Goal: Task Accomplishment & Management: Manage account settings

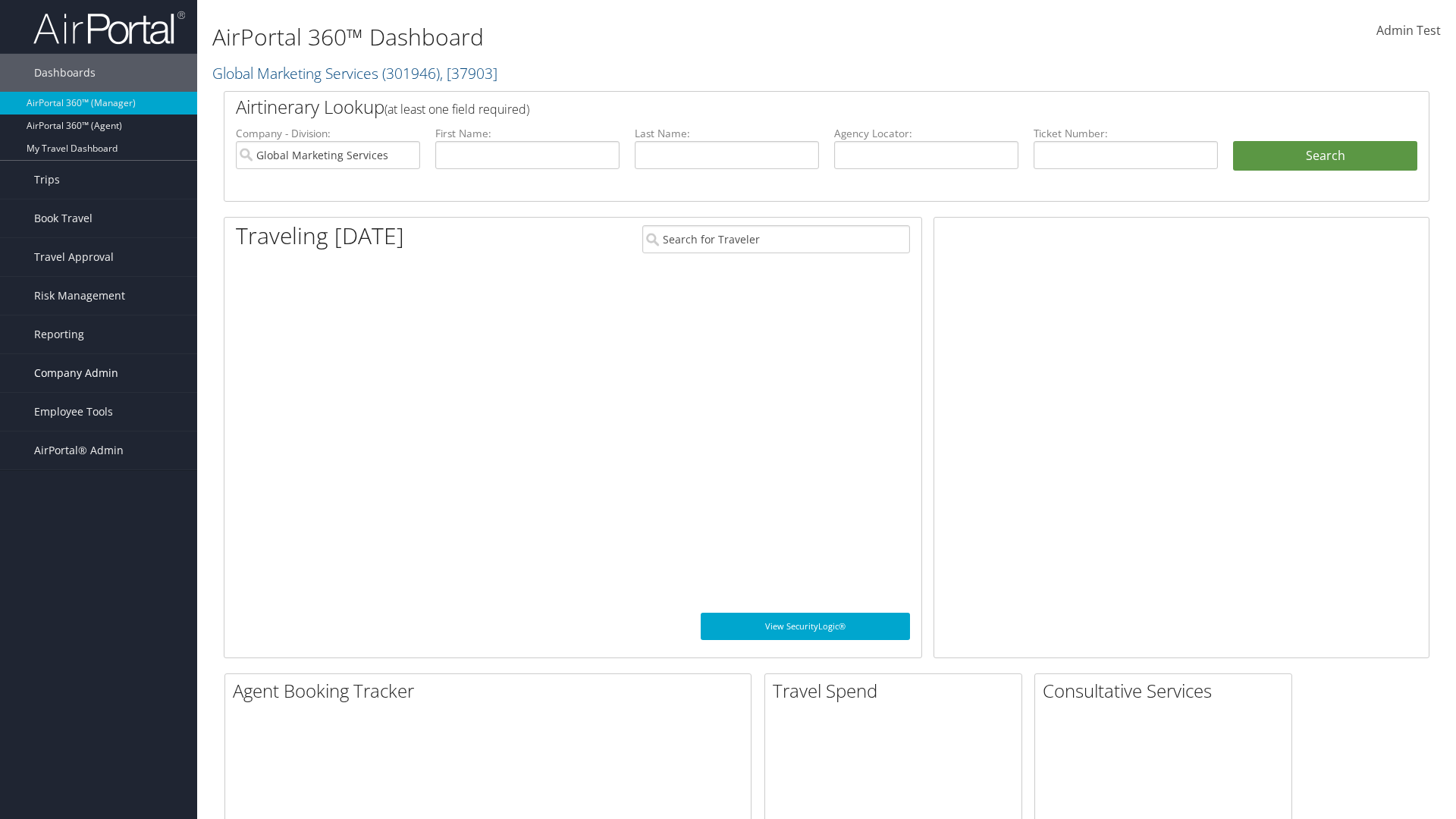
click at [99, 373] on span "Company Admin" at bounding box center [76, 372] width 84 height 38
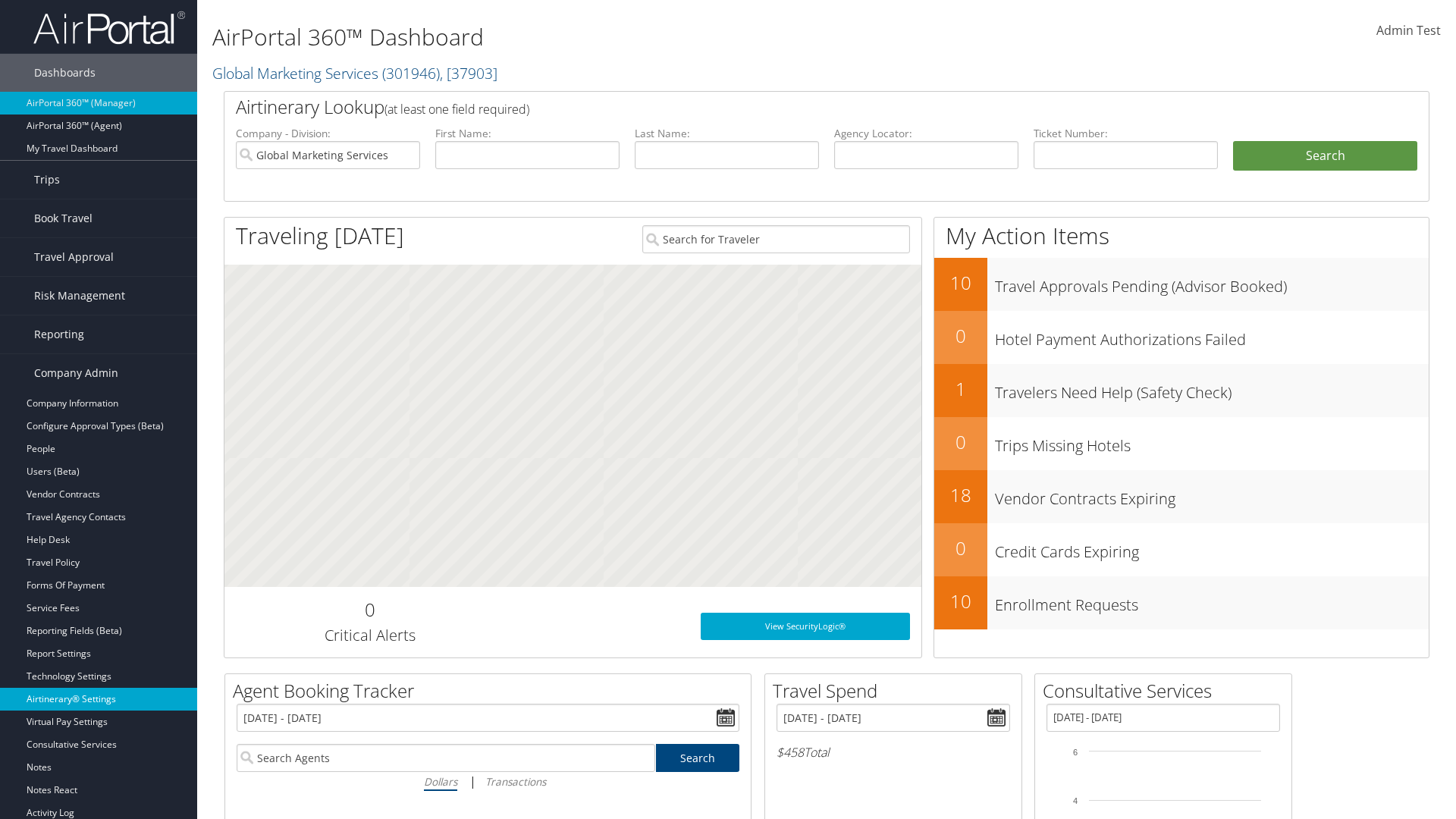
click at [99, 699] on link "Airtinerary® Settings" at bounding box center [99, 699] width 197 height 22
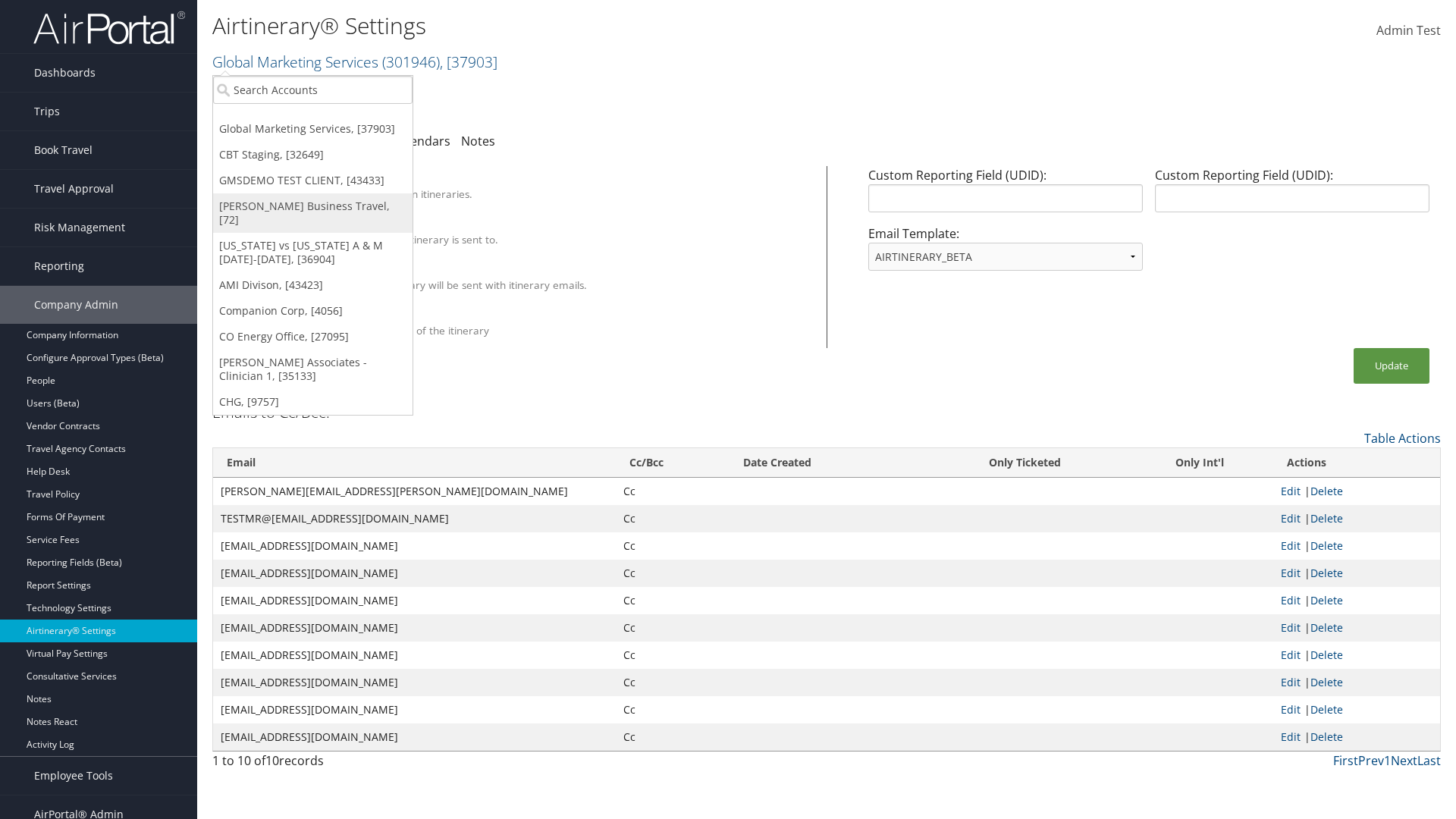
click at [312, 206] on link "[PERSON_NAME] Business Travel, [72]" at bounding box center [312, 213] width 200 height 39
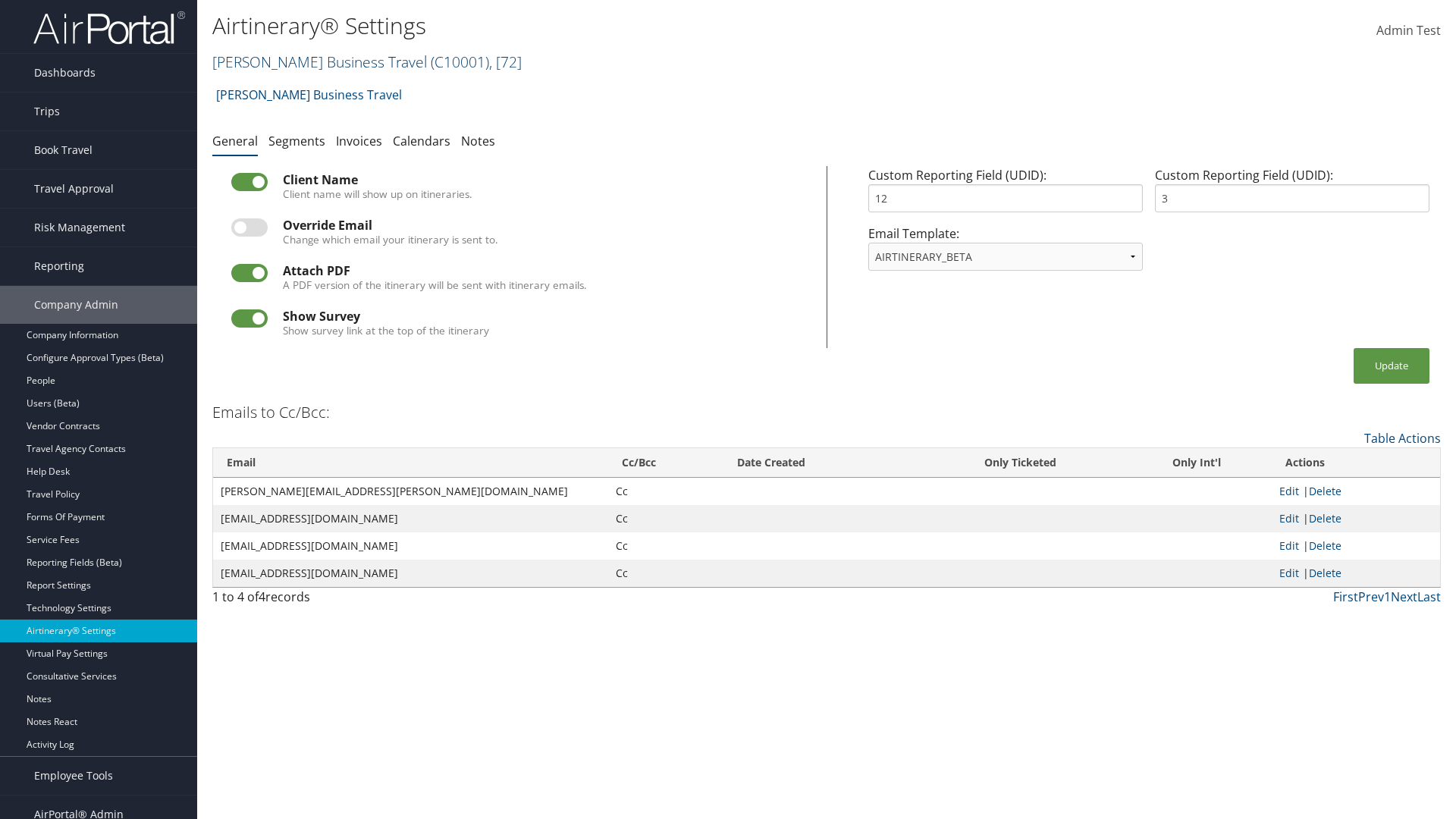
click at [312, 62] on link "Christopherson Business Travel ( C10001 ) , [ 72 ]" at bounding box center [366, 62] width 309 height 21
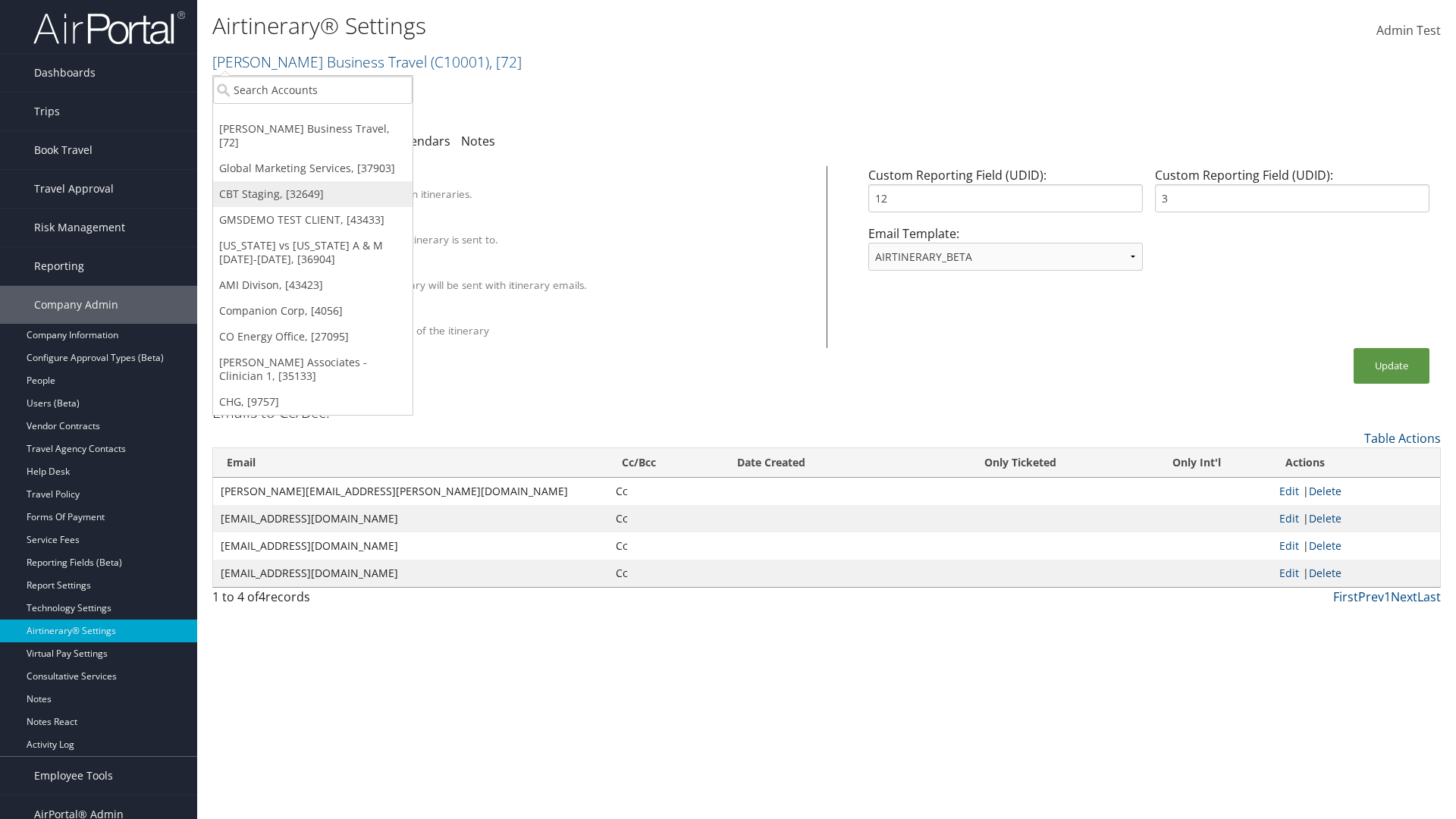
click at [312, 181] on link "CBT Staging, [32649]" at bounding box center [312, 194] width 200 height 25
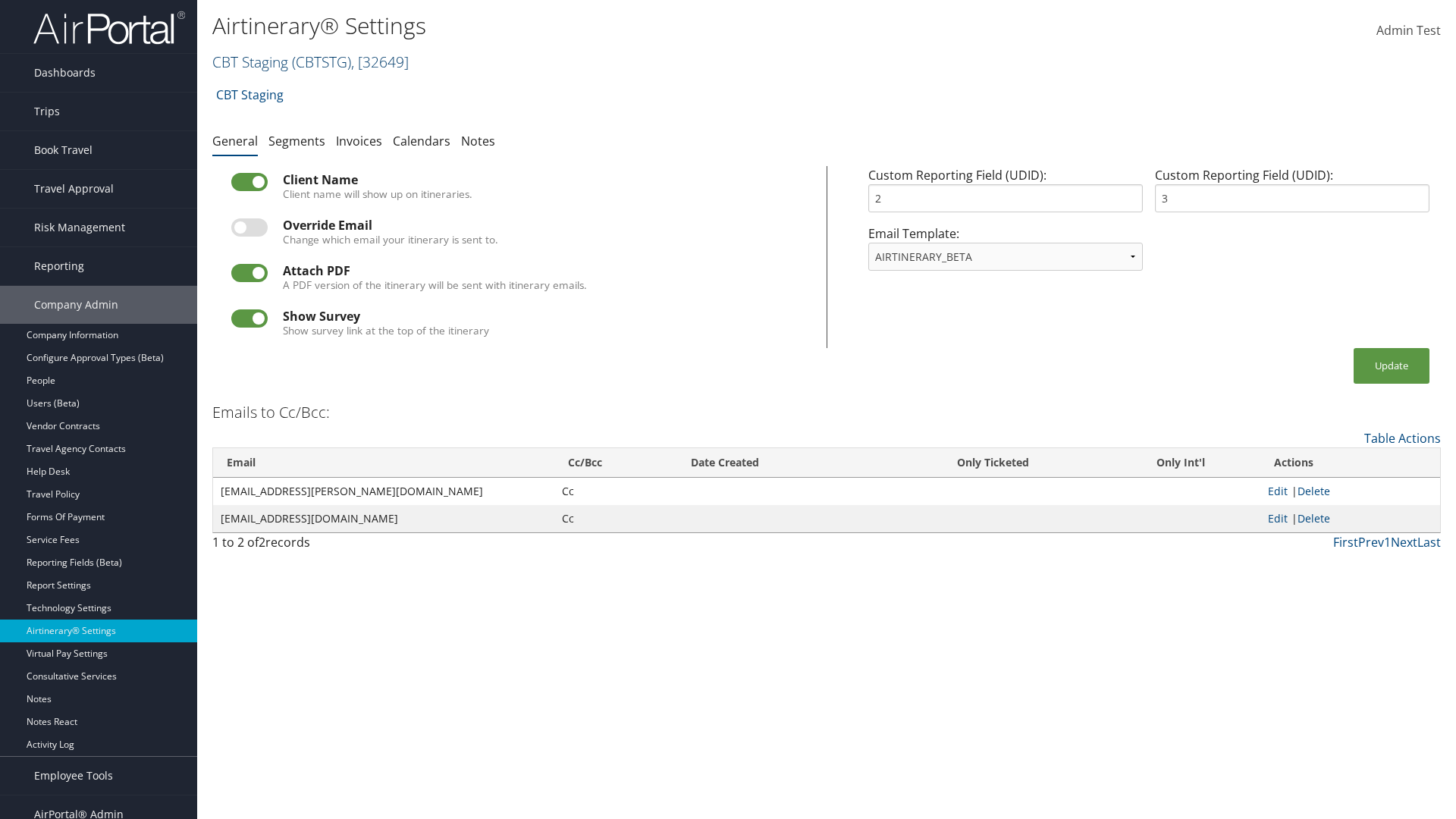
click at [250, 62] on link "CBT Staging ( CBTSTG ) , [ 32649 ]" at bounding box center [310, 62] width 197 height 21
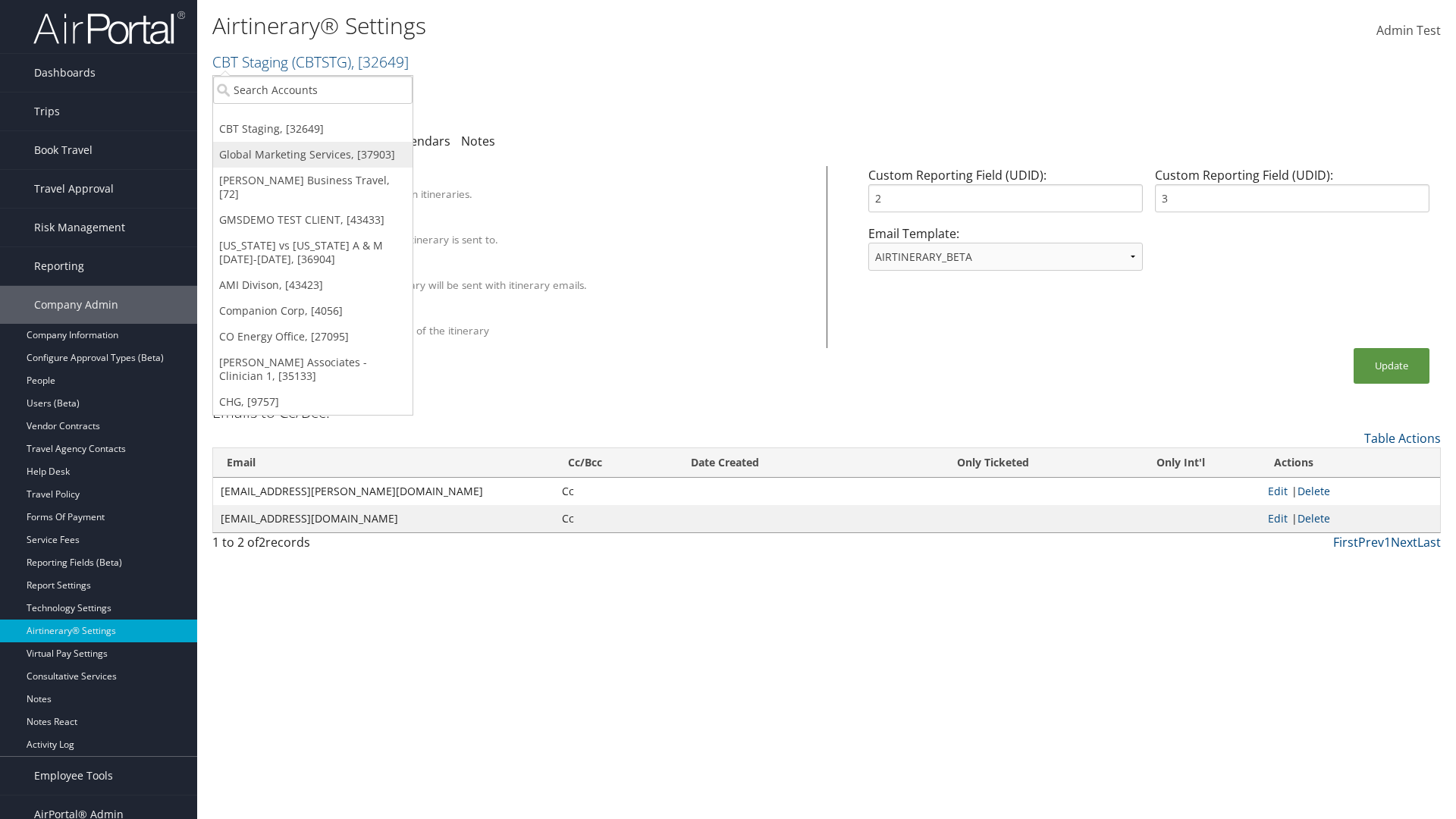
click at [312, 155] on link "Global Marketing Services, [37903]" at bounding box center [312, 154] width 200 height 25
